Goal: Task Accomplishment & Management: Use online tool/utility

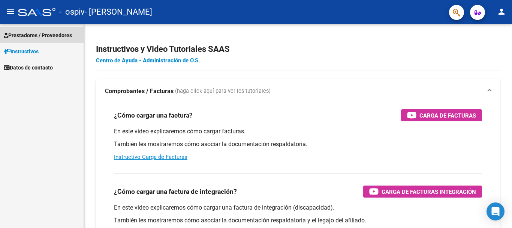
click at [48, 33] on span "Prestadores / Proveedores" at bounding box center [38, 35] width 68 height 8
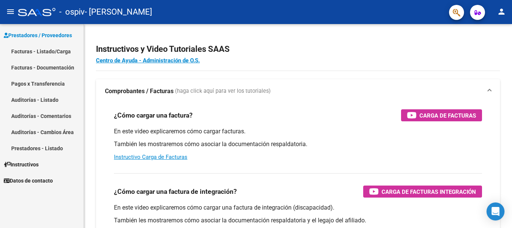
click at [41, 181] on span "Datos de contacto" at bounding box center [28, 180] width 49 height 8
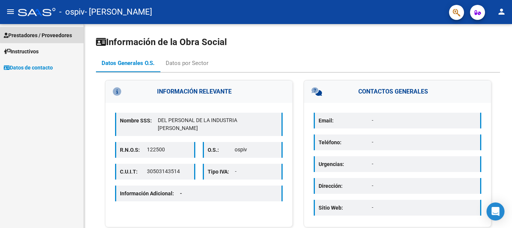
click at [47, 32] on span "Prestadores / Proveedores" at bounding box center [38, 35] width 68 height 8
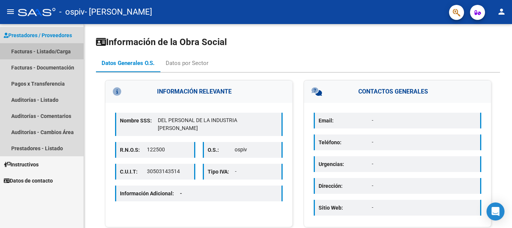
click at [54, 51] on link "Facturas - Listado/Carga" at bounding box center [42, 51] width 84 height 16
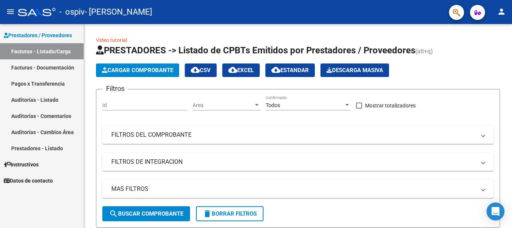
click at [500, 15] on mat-icon "person" at bounding box center [501, 11] width 9 height 9
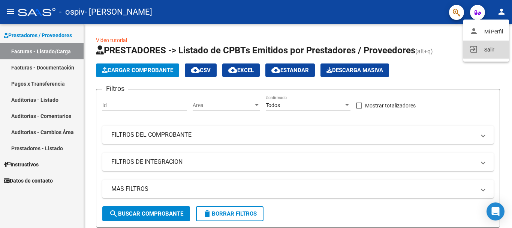
click at [488, 48] on button "exit_to_app Salir" at bounding box center [487, 50] width 46 height 18
